Goal: Navigation & Orientation: Go to known website

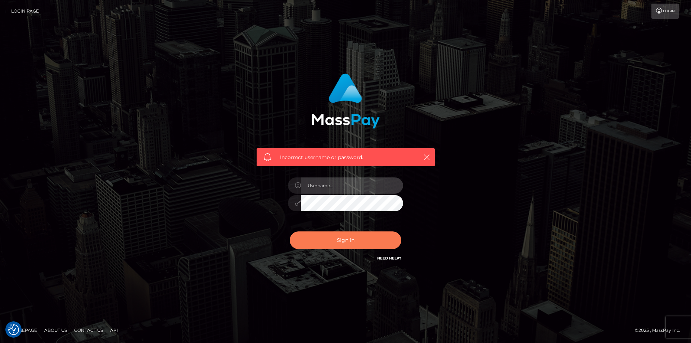
type input "dszikszai"
click at [332, 249] on button "Sign in" at bounding box center [346, 241] width 112 height 18
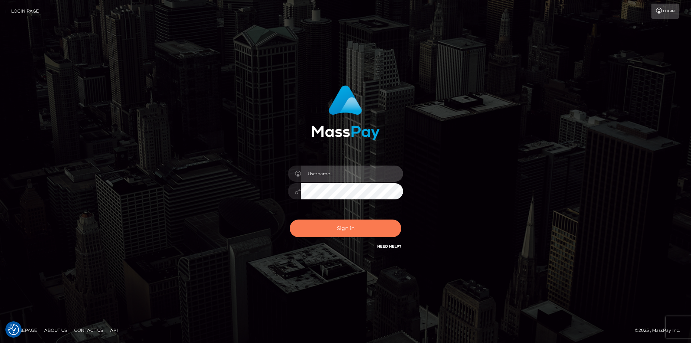
type input "dszikszai"
click at [314, 228] on button "Sign in" at bounding box center [346, 229] width 112 height 18
type input "dszikszai"
click at [310, 226] on button "Sign in" at bounding box center [346, 229] width 112 height 18
click at [305, 227] on button "Sign in" at bounding box center [346, 229] width 112 height 18
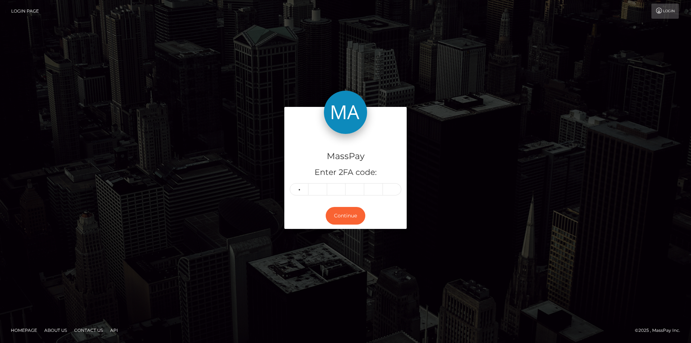
type input "5"
type input "2"
type input "8"
type input "7"
type input "1"
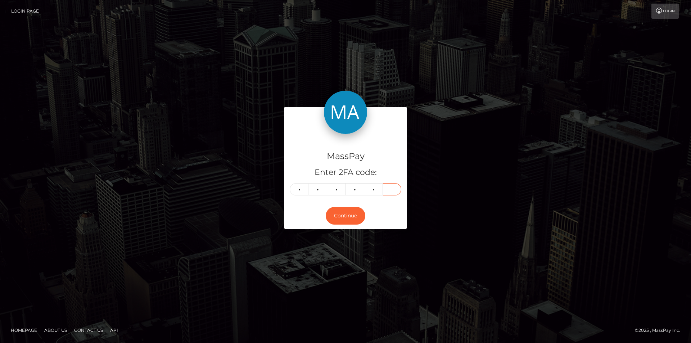
type input "0"
